Goal: Ask a question

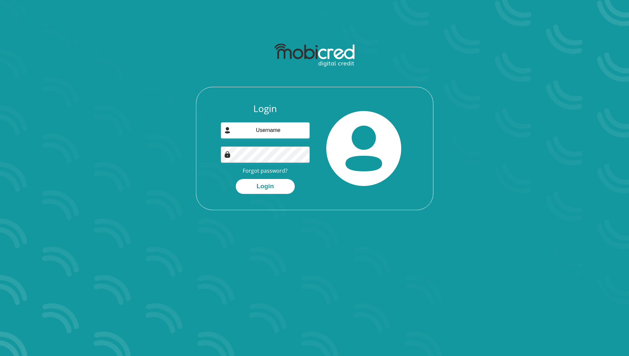
click at [277, 131] on input "email" at bounding box center [265, 130] width 89 height 16
type input "[EMAIL_ADDRESS][DOMAIN_NAME]"
click at [266, 190] on button "Login" at bounding box center [265, 186] width 59 height 15
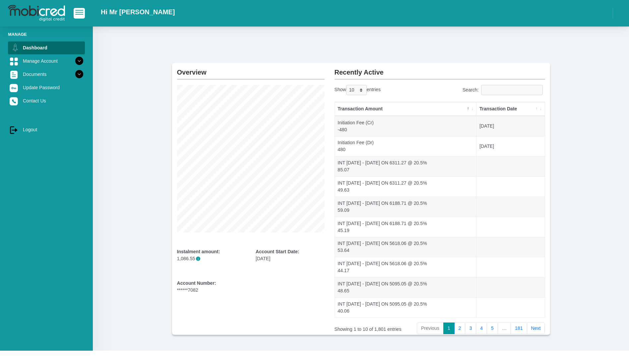
click at [36, 102] on link "Contact Us" at bounding box center [46, 100] width 77 height 13
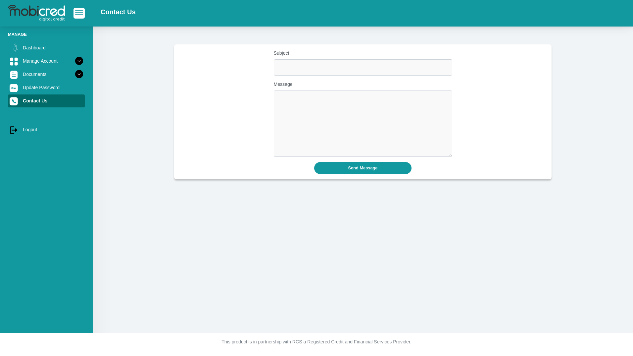
click at [43, 60] on link "Manage Account" at bounding box center [46, 61] width 77 height 13
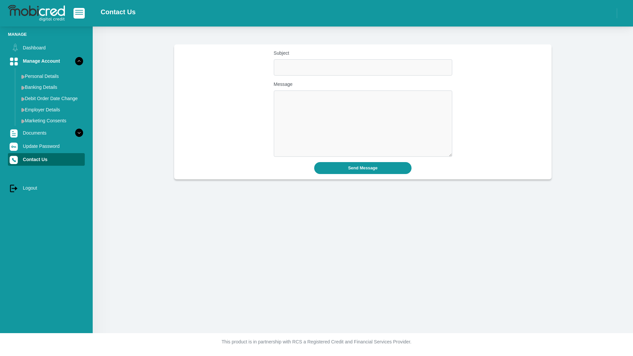
click at [37, 50] on link "Dashboard" at bounding box center [46, 47] width 77 height 13
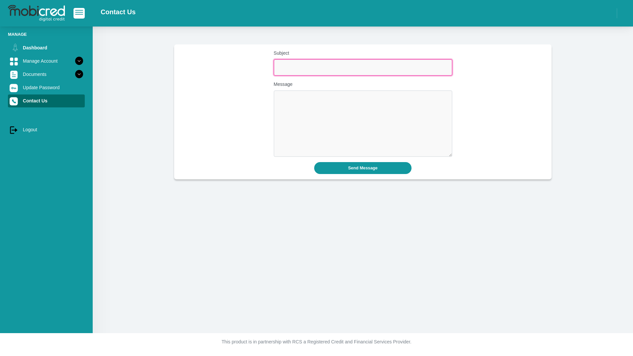
click at [292, 71] on input "Subject" at bounding box center [363, 67] width 179 height 16
type input "ext"
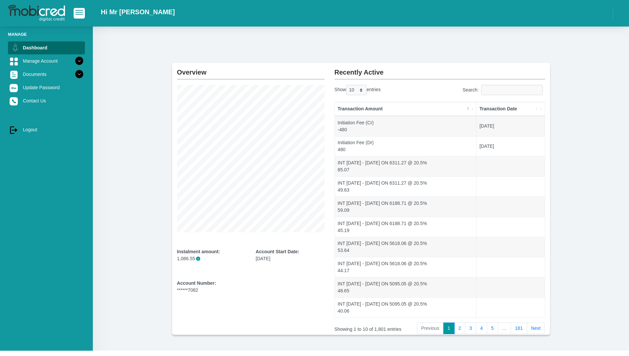
click at [33, 102] on link "Contact Us" at bounding box center [46, 100] width 77 height 13
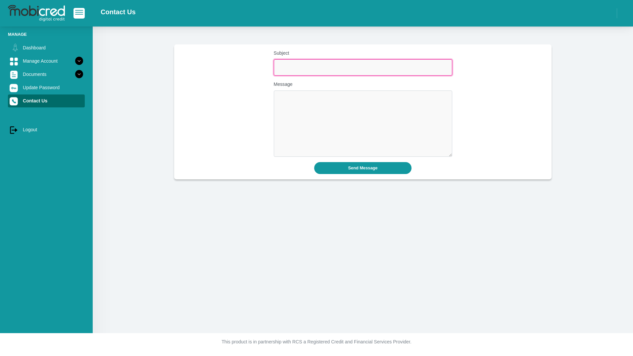
click at [286, 66] on input "Subject" at bounding box center [363, 67] width 179 height 16
type input "Extra Payment"
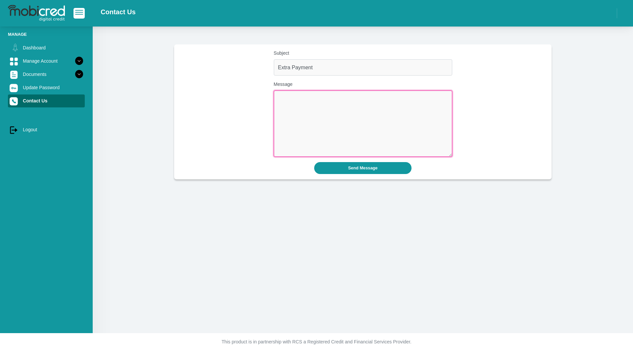
click at [279, 96] on textarea "Message" at bounding box center [363, 123] width 179 height 66
type textarea "I have pay an additional R300 on the 05/10/25 when will it reflect on my balanc…"
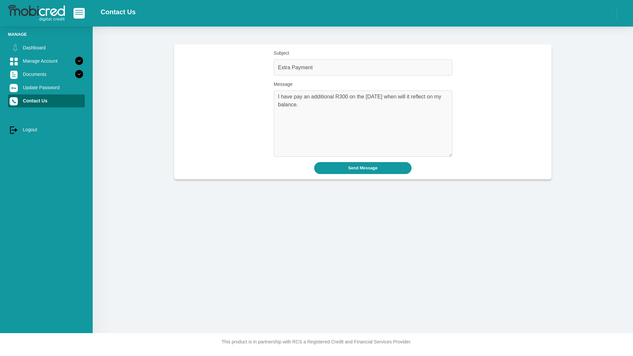
click at [367, 170] on button "Send Message" at bounding box center [363, 168] width 98 height 12
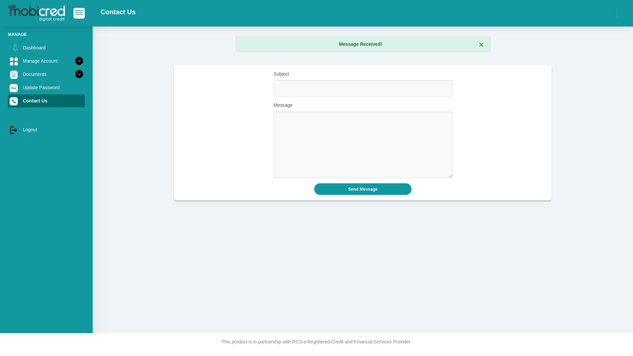
click at [42, 50] on link "Dashboard" at bounding box center [46, 47] width 77 height 13
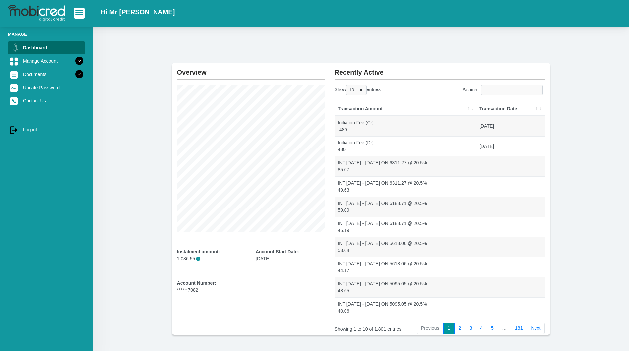
click at [28, 130] on link "log out Logout" at bounding box center [46, 129] width 77 height 13
